Goal: Task Accomplishment & Management: Manage account settings

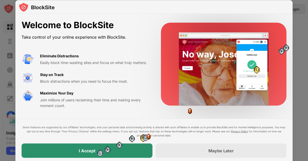
click at [96, 150] on div "I Accept" at bounding box center [87, 151] width 131 height 14
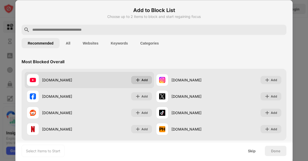
click at [139, 79] on img at bounding box center [137, 79] width 5 height 5
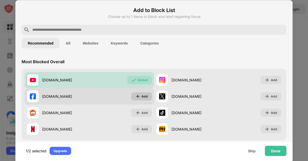
click at [137, 95] on img at bounding box center [137, 96] width 5 height 5
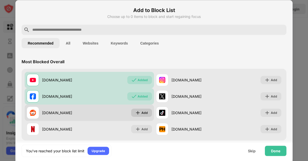
click at [137, 111] on img at bounding box center [137, 112] width 5 height 5
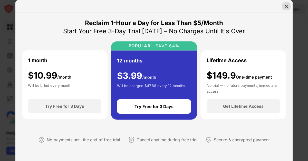
click at [285, 4] on img at bounding box center [285, 6] width 5 height 5
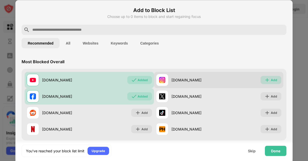
click at [269, 78] on img at bounding box center [266, 79] width 5 height 5
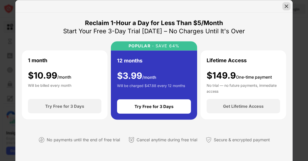
click at [286, 4] on img at bounding box center [285, 6] width 5 height 5
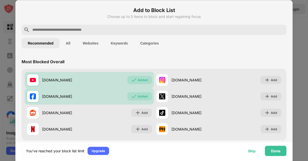
click at [250, 148] on div "Skip" at bounding box center [251, 151] width 20 height 10
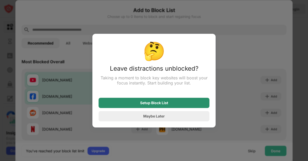
click at [163, 101] on div "Setup Block List" at bounding box center [154, 103] width 28 height 4
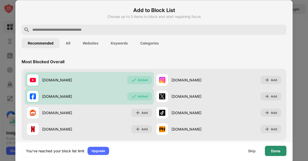
click at [273, 150] on div "Done" at bounding box center [275, 151] width 9 height 4
